Goal: Transaction & Acquisition: Book appointment/travel/reservation

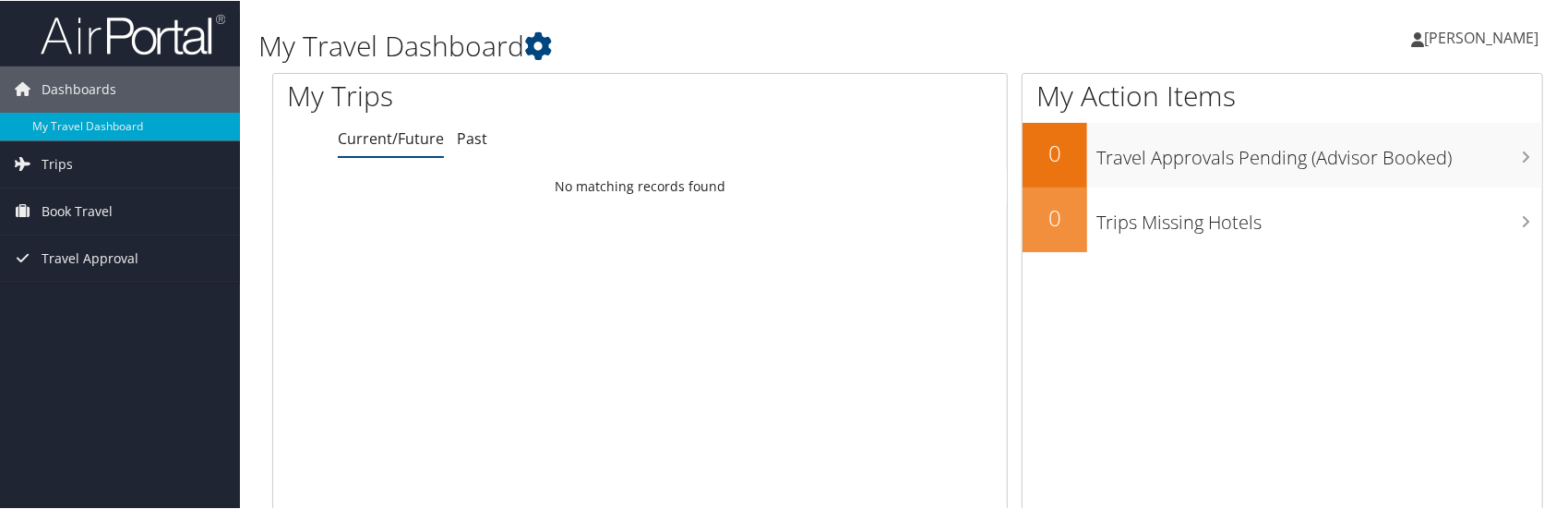
click at [1429, 39] on span "[PERSON_NAME]" at bounding box center [1481, 36] width 114 height 20
click at [83, 206] on span "Book Travel" at bounding box center [77, 210] width 71 height 46
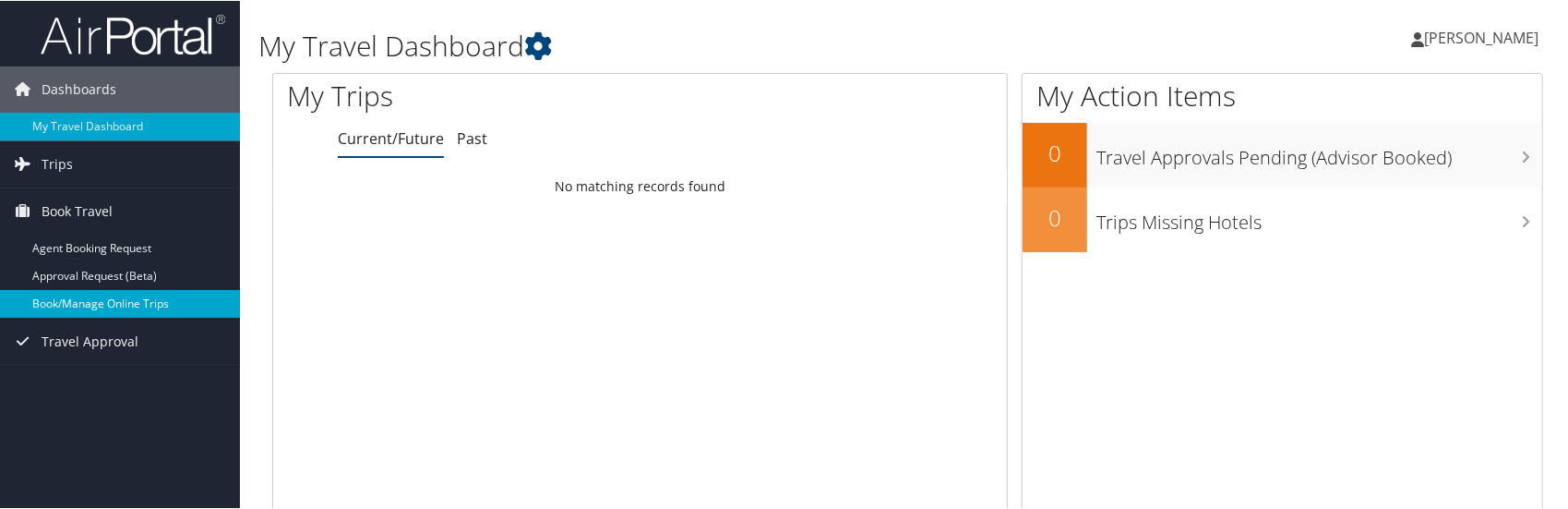
click at [92, 293] on link "Book/Manage Online Trips" at bounding box center [120, 303] width 240 height 28
click at [154, 296] on link "Book/Manage Online Trips" at bounding box center [120, 303] width 240 height 28
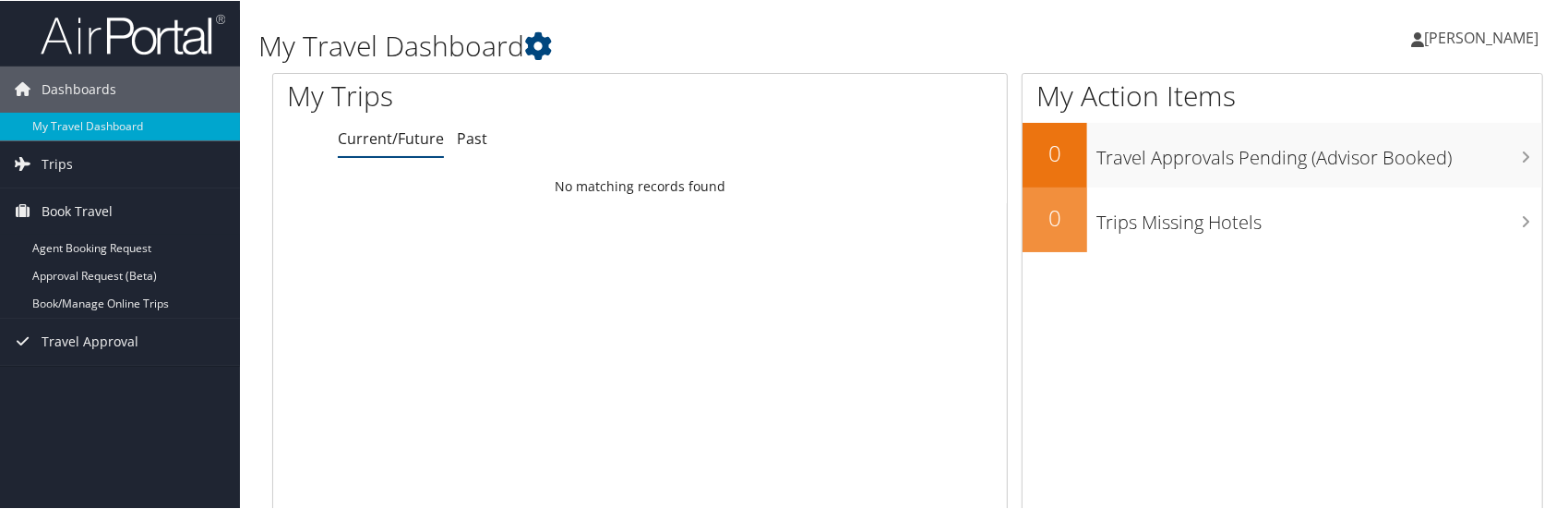
click at [1435, 38] on span "[PERSON_NAME]" at bounding box center [1481, 36] width 114 height 20
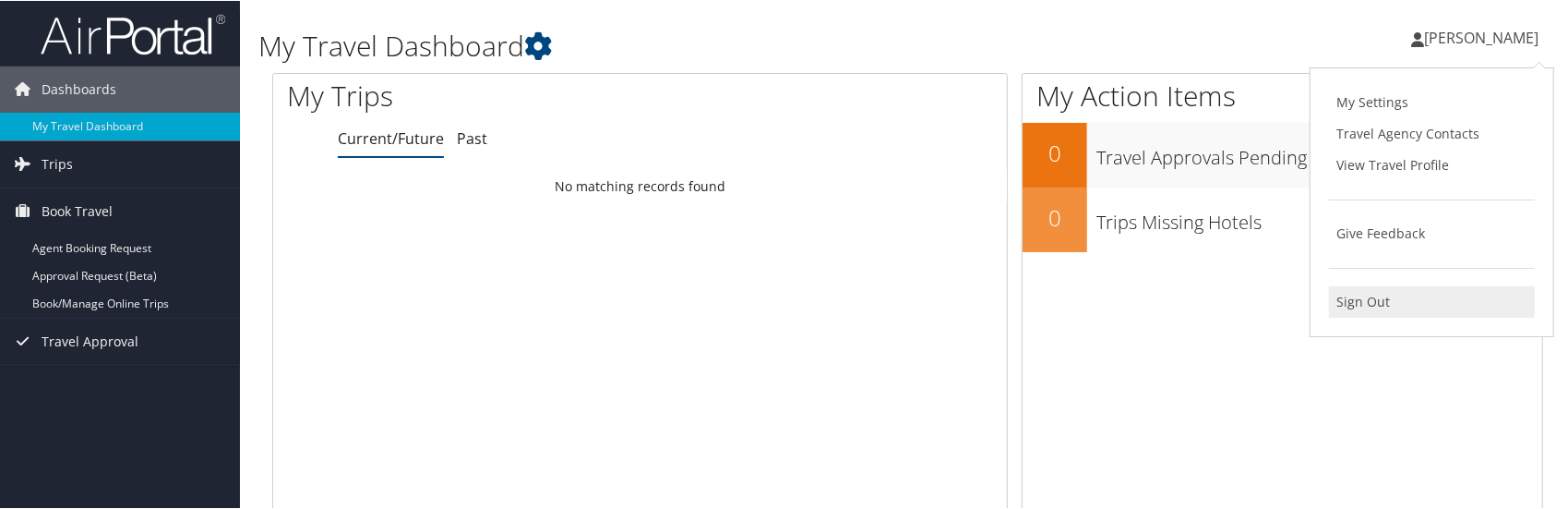
click at [1417, 287] on link "Sign Out" at bounding box center [1432, 301] width 205 height 32
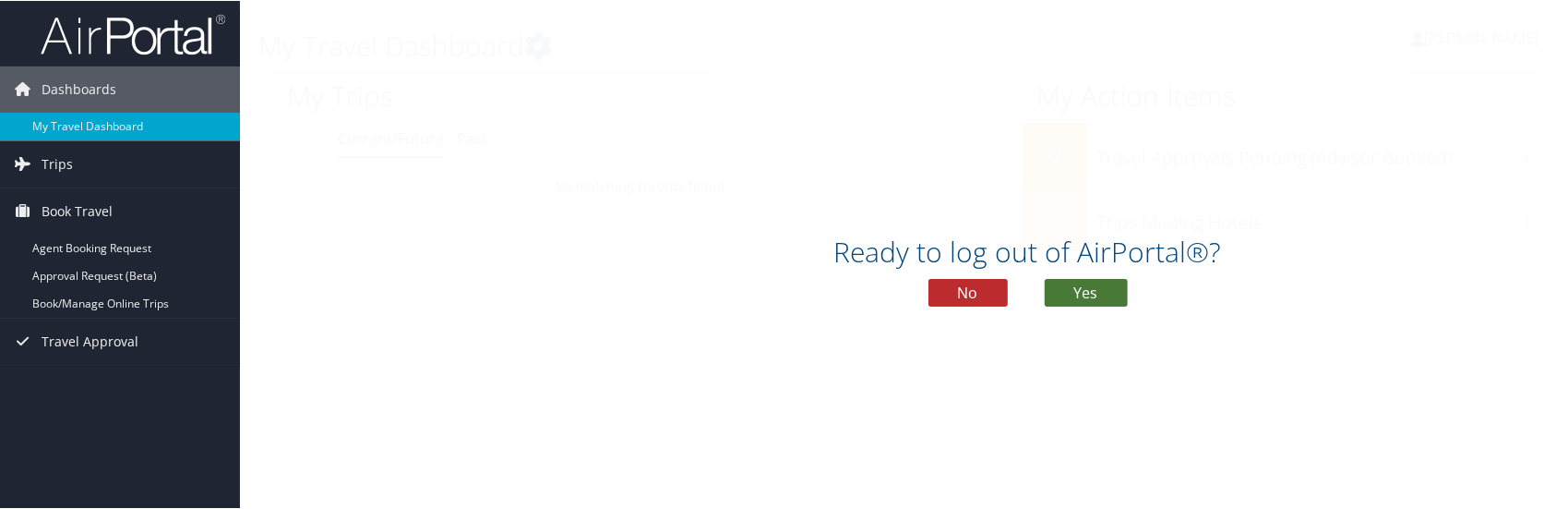
click at [1099, 293] on button "Yes" at bounding box center [1086, 292] width 83 height 28
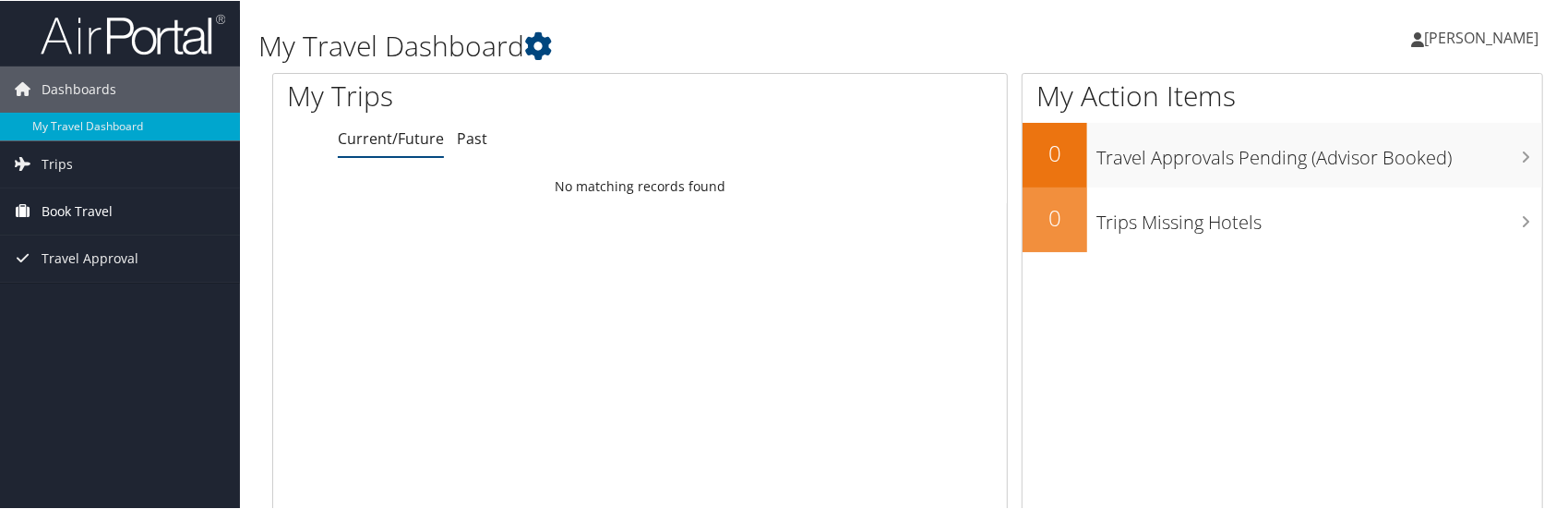
click at [105, 210] on span "Book Travel" at bounding box center [77, 210] width 71 height 46
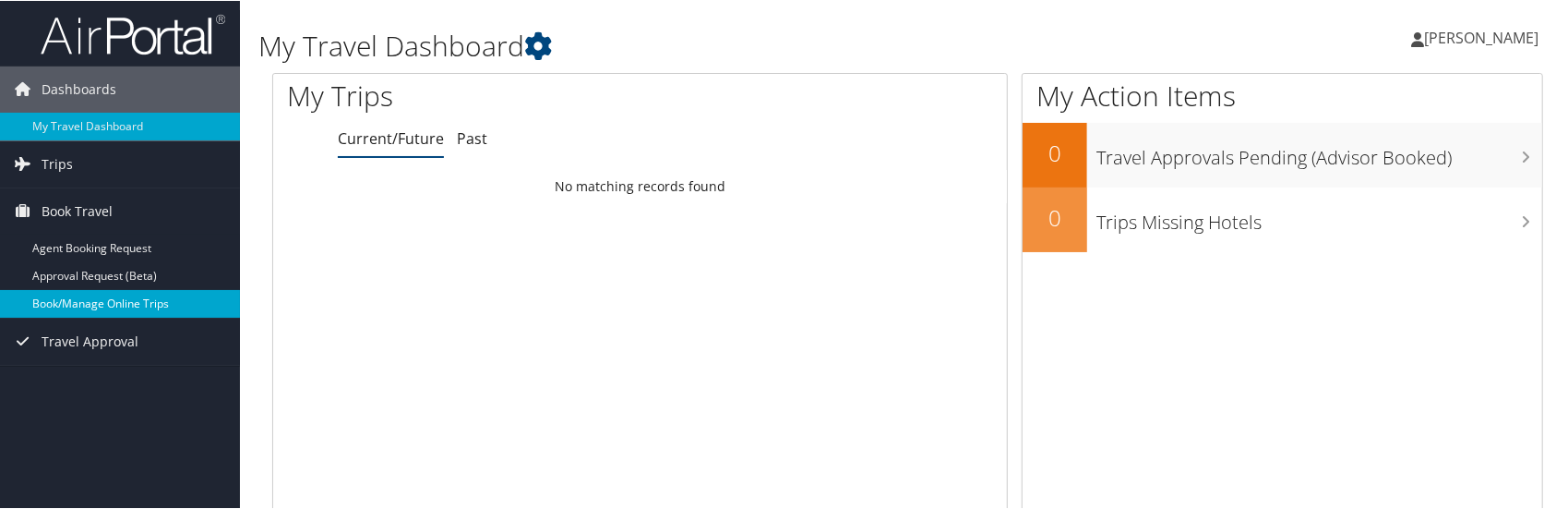
click at [134, 297] on link "Book/Manage Online Trips" at bounding box center [120, 303] width 240 height 28
